Goal: Information Seeking & Learning: Learn about a topic

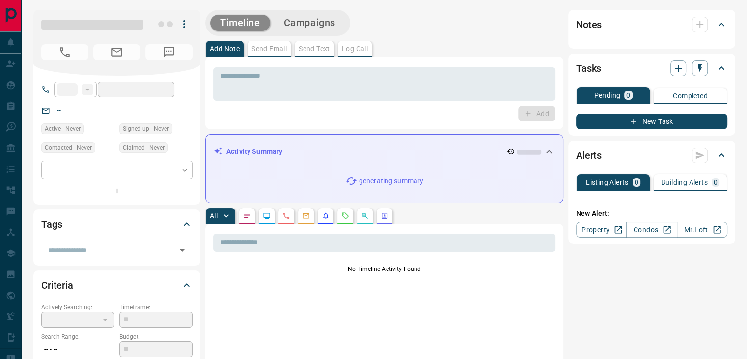
type input "**"
type input "**********"
type input "*"
type input "**********"
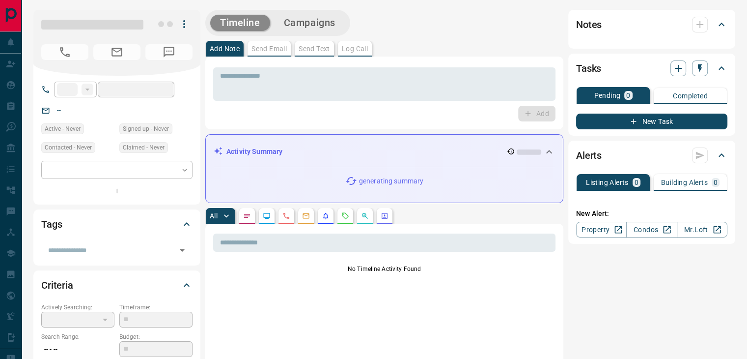
type input "*******"
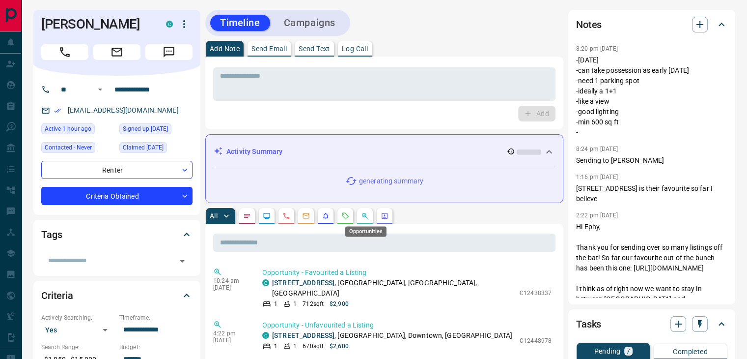
click at [365, 215] on icon "Opportunities" at bounding box center [365, 216] width 8 height 8
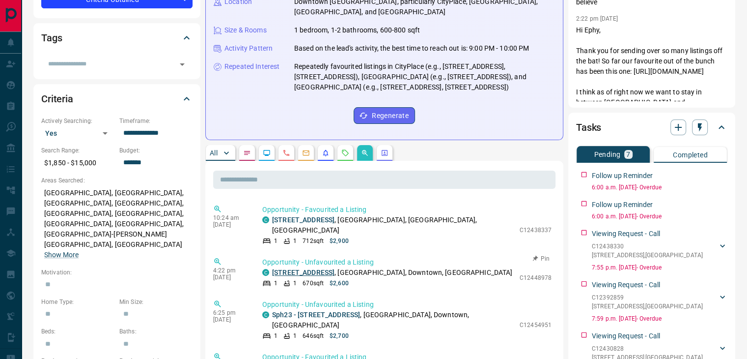
click at [325, 268] on link "[STREET_ADDRESS]" at bounding box center [303, 272] width 62 height 8
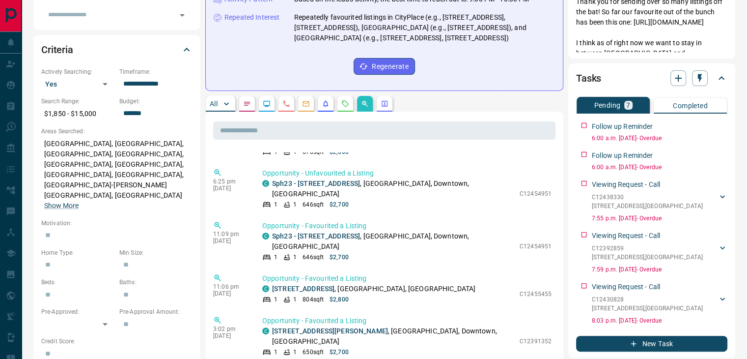
scroll to position [98, 0]
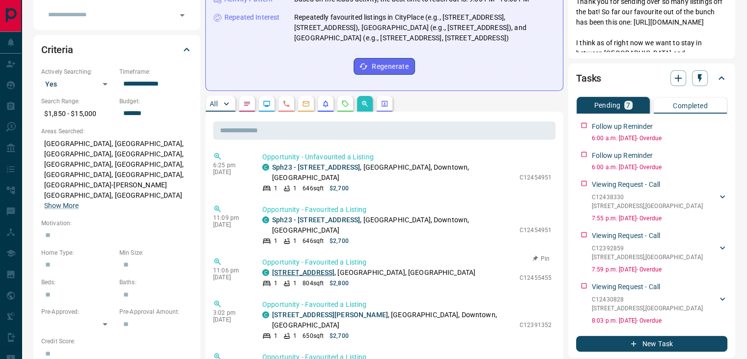
click at [333, 268] on link "[STREET_ADDRESS]" at bounding box center [303, 272] width 62 height 8
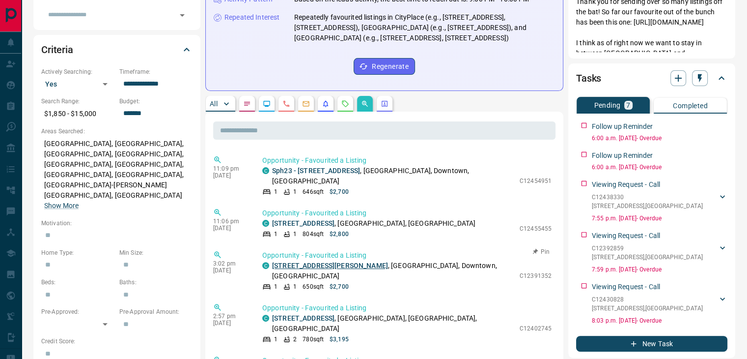
click at [320, 261] on link "[STREET_ADDRESS][PERSON_NAME]" at bounding box center [330, 265] width 116 height 8
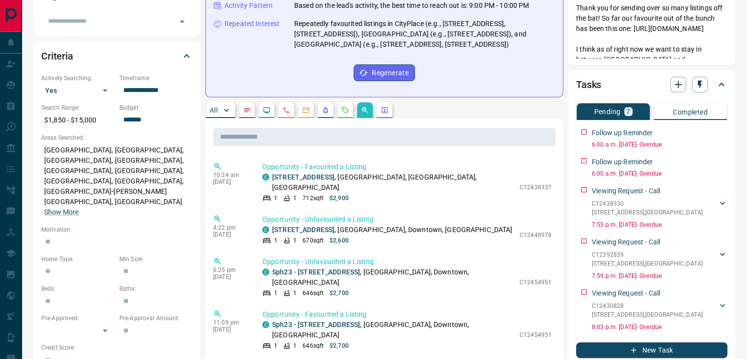
scroll to position [246, 0]
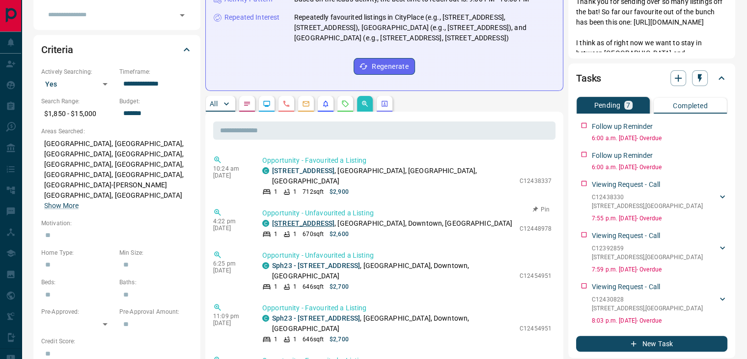
click at [299, 219] on link "[STREET_ADDRESS]" at bounding box center [303, 223] width 62 height 8
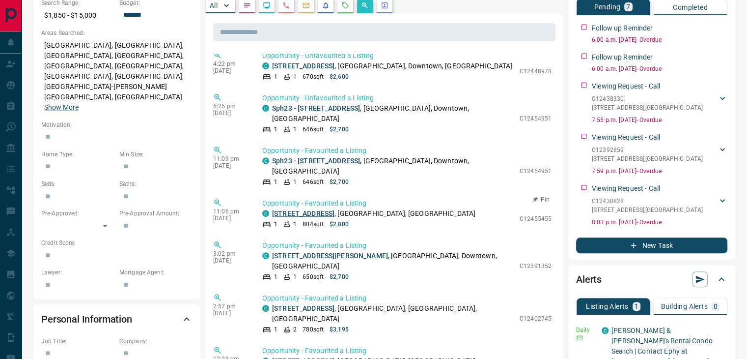
scroll to position [98, 0]
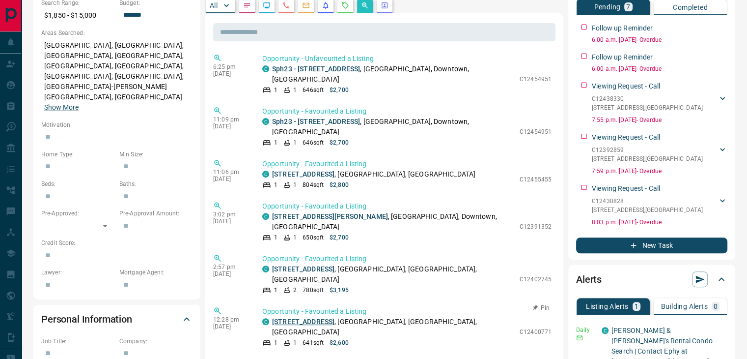
click at [320, 317] on link "[STREET_ADDRESS]" at bounding box center [303, 321] width 62 height 8
click at [288, 117] on link "Sph23 - [STREET_ADDRESS]" at bounding box center [316, 121] width 88 height 8
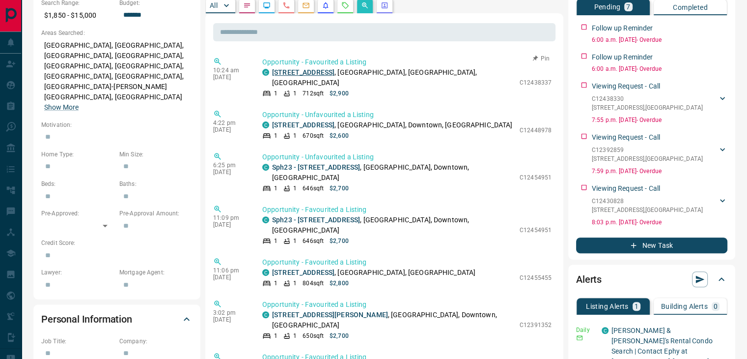
click at [300, 68] on link "[STREET_ADDRESS]" at bounding box center [303, 72] width 62 height 8
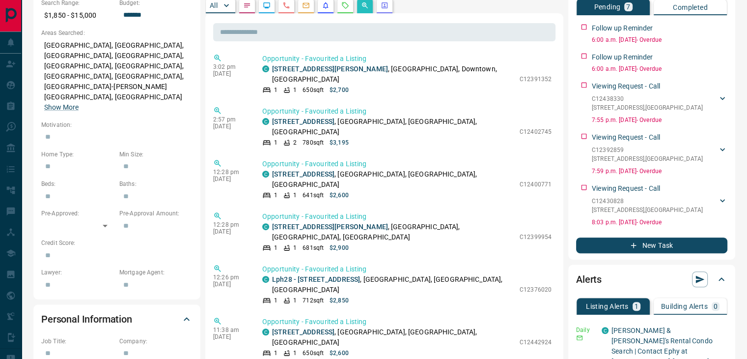
scroll to position [197, 0]
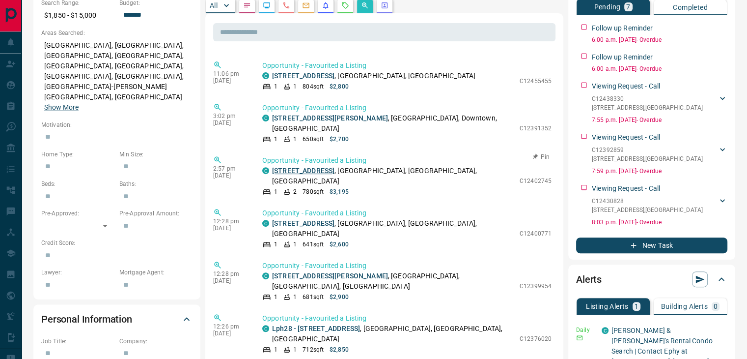
click at [311, 167] on link "[STREET_ADDRESS]" at bounding box center [303, 171] width 62 height 8
click at [299, 167] on link "[STREET_ADDRESS]" at bounding box center [303, 171] width 62 height 8
click at [325, 219] on link "[STREET_ADDRESS]" at bounding box center [303, 223] width 62 height 8
click at [309, 272] on link "[STREET_ADDRESS][PERSON_NAME]" at bounding box center [330, 276] width 116 height 8
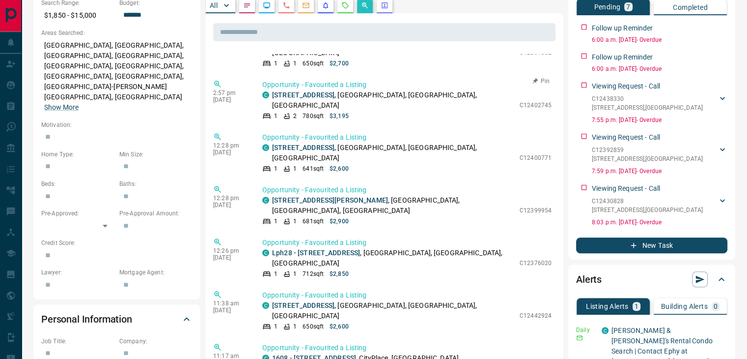
scroll to position [295, 0]
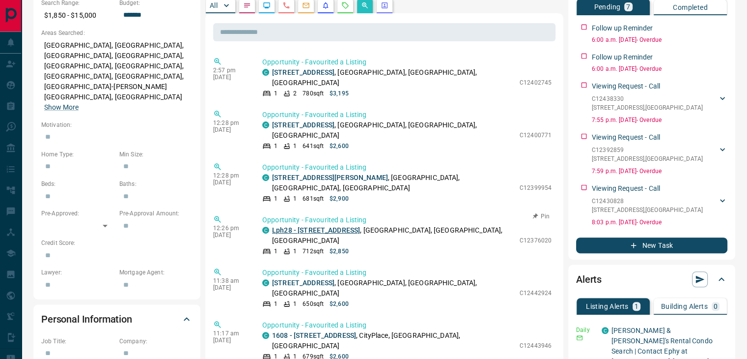
click at [309, 226] on link "Lph28 - [STREET_ADDRESS]" at bounding box center [316, 230] width 88 height 8
click at [312, 331] on link "1608 - [STREET_ADDRESS]" at bounding box center [314, 335] width 84 height 8
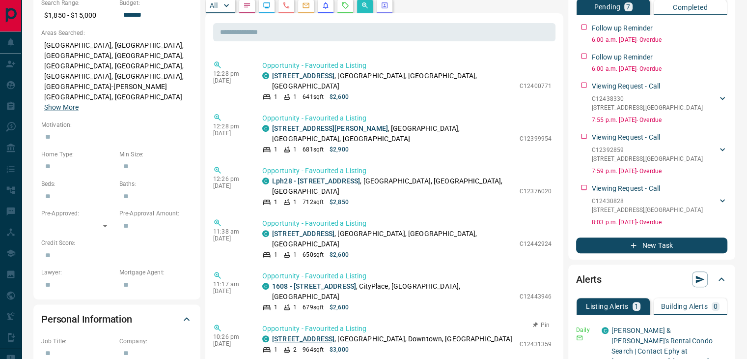
click at [323, 335] on link "[STREET_ADDRESS]" at bounding box center [303, 339] width 62 height 8
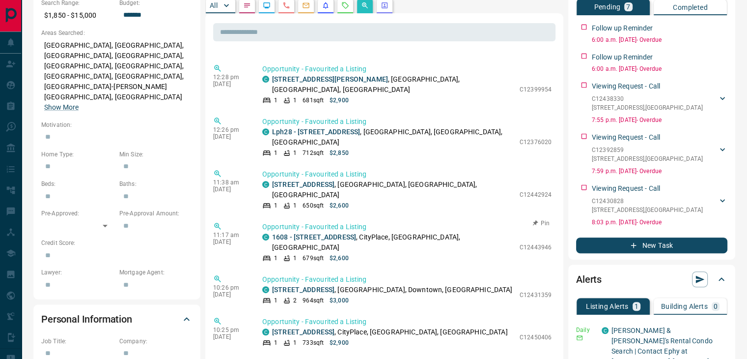
scroll to position [442, 0]
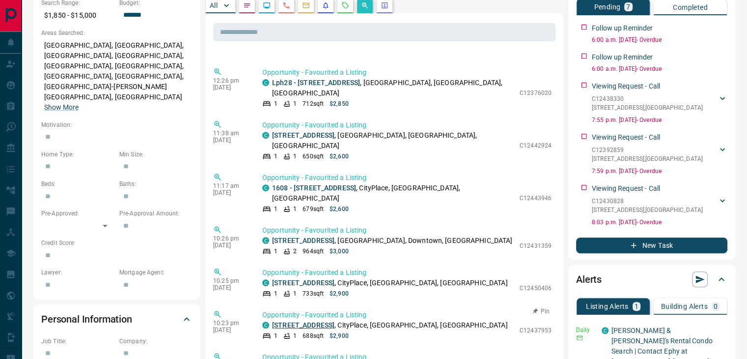
click at [308, 321] on link "[STREET_ADDRESS]" at bounding box center [303, 325] width 62 height 8
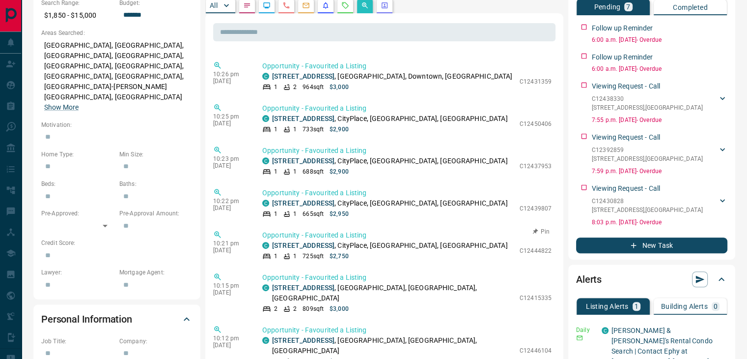
scroll to position [590, 0]
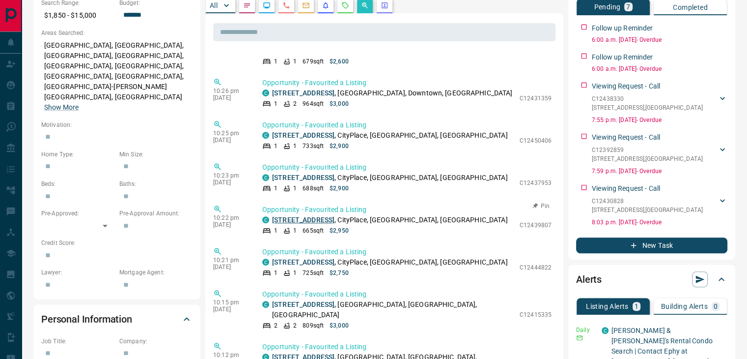
click at [311, 216] on link "[STREET_ADDRESS]" at bounding box center [303, 220] width 62 height 8
click at [314, 258] on link "[STREET_ADDRESS]" at bounding box center [303, 262] width 62 height 8
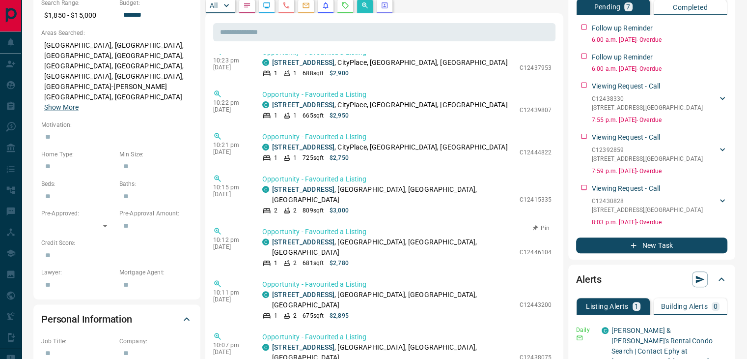
scroll to position [688, 0]
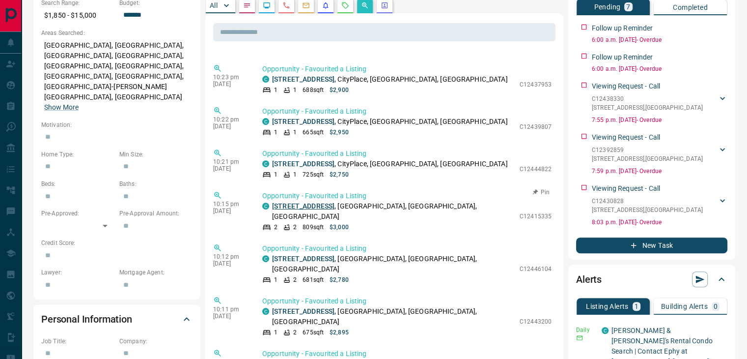
click at [322, 202] on link "[STREET_ADDRESS]" at bounding box center [303, 206] width 62 height 8
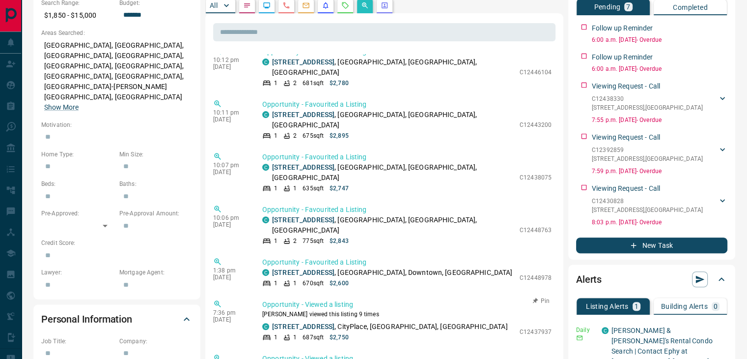
scroll to position [835, 0]
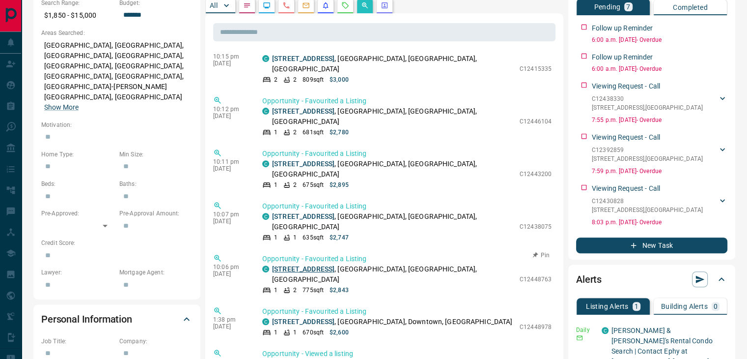
click at [297, 265] on link "[STREET_ADDRESS]" at bounding box center [303, 269] width 62 height 8
click at [617, 329] on link "[PERSON_NAME] & [PERSON_NAME]'s Rental Condo Search | Contact Ephy at [PHONE_NU…" at bounding box center [662, 345] width 101 height 39
